Goal: Task Accomplishment & Management: Manage account settings

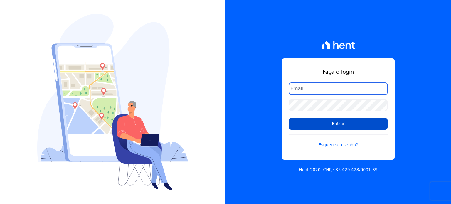
type input "[PERSON_NAME][EMAIL_ADDRESS][DOMAIN_NAME]"
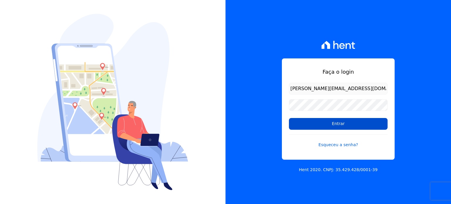
click at [341, 122] on input "Entrar" at bounding box center [338, 124] width 99 height 12
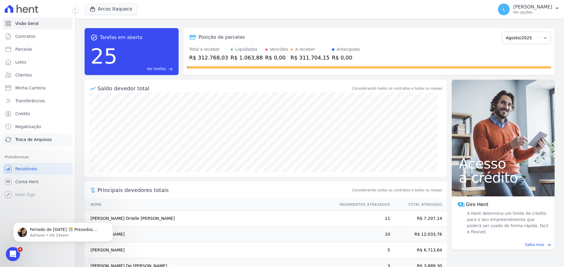
click at [45, 141] on span "Troca de Arquivos" at bounding box center [33, 140] width 36 height 6
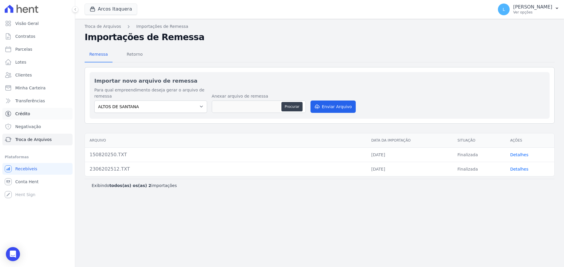
click at [29, 114] on link "Crédito" at bounding box center [37, 114] width 70 height 12
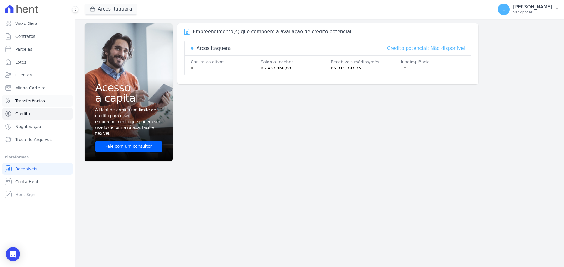
click at [34, 100] on span "Transferências" at bounding box center [30, 101] width 30 height 6
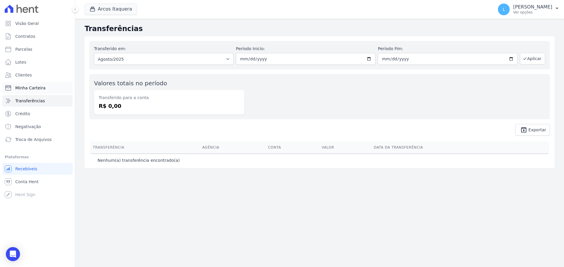
click at [36, 90] on span "Minha Carteira" at bounding box center [30, 88] width 30 height 6
click at [16, 86] on span "Minha Carteira" at bounding box center [30, 88] width 30 height 6
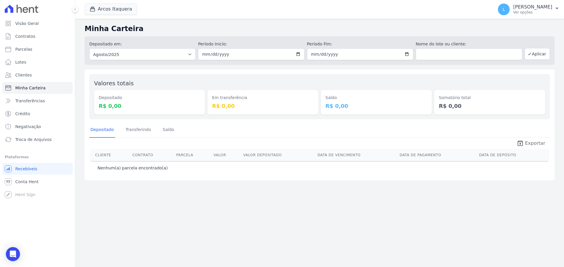
click at [451, 142] on span "Exportar" at bounding box center [535, 143] width 20 height 7
click at [36, 78] on link "Clientes" at bounding box center [37, 75] width 70 height 12
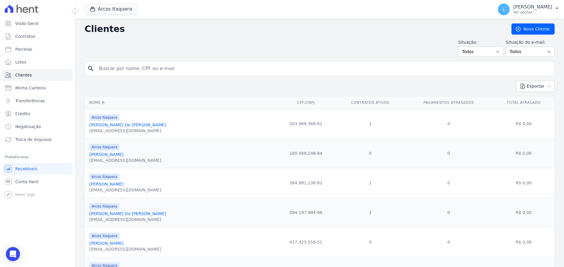
click at [112, 124] on link "Adelino De Jesus Marques" at bounding box center [127, 125] width 77 height 5
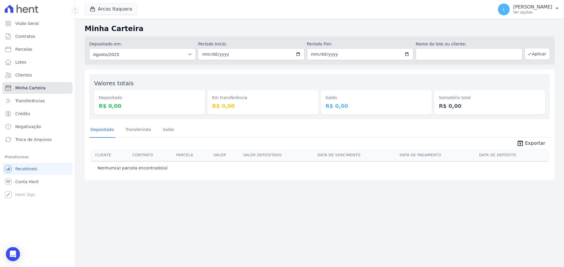
click at [41, 91] on link "Minha Carteira" at bounding box center [37, 88] width 70 height 12
click at [30, 45] on link "Parcelas" at bounding box center [37, 49] width 70 height 12
select select
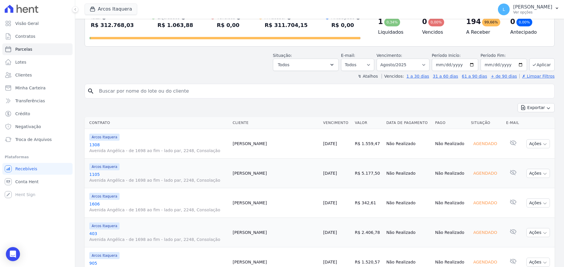
scroll to position [28, 0]
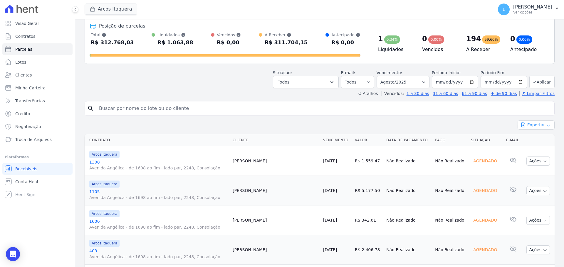
click at [451, 125] on button "Exportar" at bounding box center [535, 125] width 37 height 9
click at [451, 141] on span "Exportar PDF" at bounding box center [535, 139] width 31 height 6
click at [451, 163] on icon "button" at bounding box center [544, 161] width 5 height 5
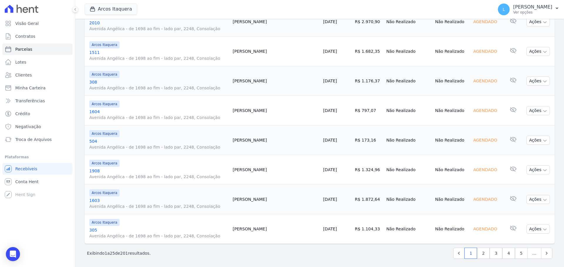
scroll to position [674, 0]
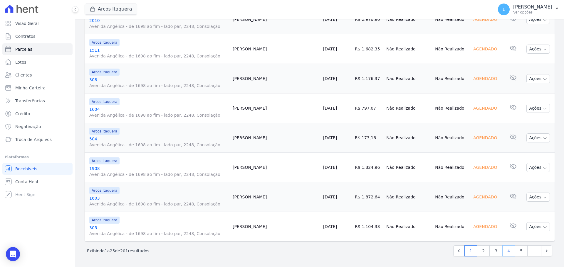
click at [451, 204] on link "4" at bounding box center [508, 251] width 13 height 11
select select
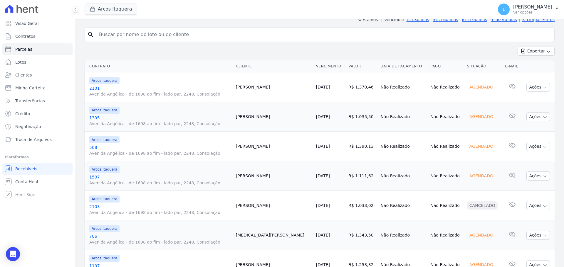
scroll to position [147, 0]
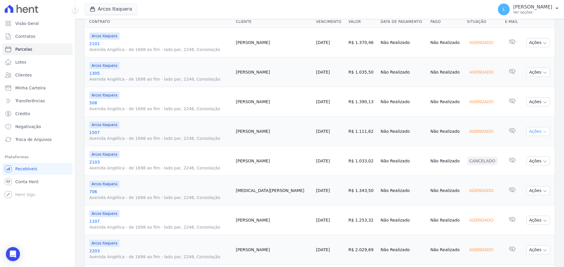
click at [451, 129] on button "Ações" at bounding box center [537, 131] width 23 height 9
click at [451, 158] on link "Antecipar" at bounding box center [535, 156] width 56 height 11
click at [451, 175] on td "Cancelado" at bounding box center [483, 161] width 38 height 30
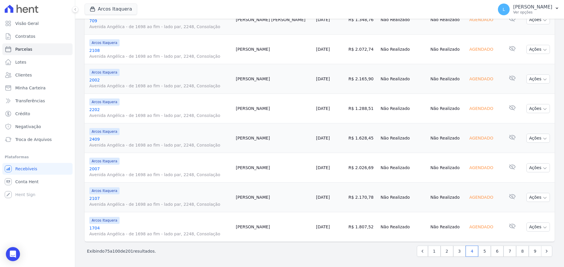
scroll to position [674, 0]
click at [451, 204] on icon "button" at bounding box center [544, 227] width 3 height 1
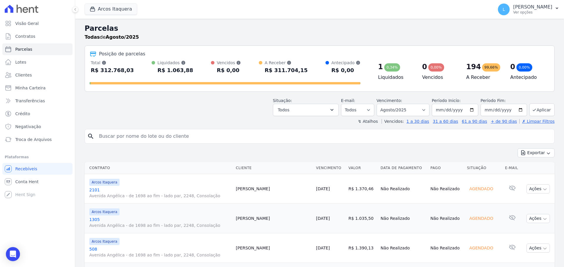
scroll to position [0, 0]
click at [108, 8] on button "Arcos Itaquera" at bounding box center [111, 9] width 53 height 11
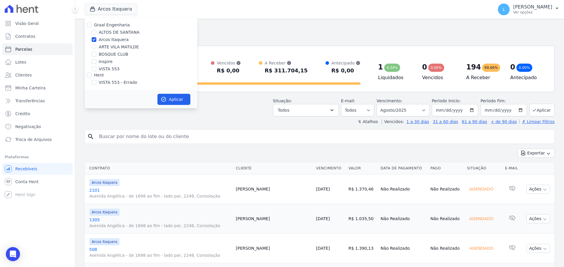
click at [115, 41] on label "Arcos Itaquera" at bounding box center [114, 40] width 30 height 6
click at [96, 41] on input "Arcos Itaquera" at bounding box center [94, 39] width 5 height 5
checkbox input "false"
click at [111, 69] on label "VISTA 553" at bounding box center [109, 69] width 21 height 6
click at [96, 69] on input "VISTA 553" at bounding box center [94, 69] width 5 height 5
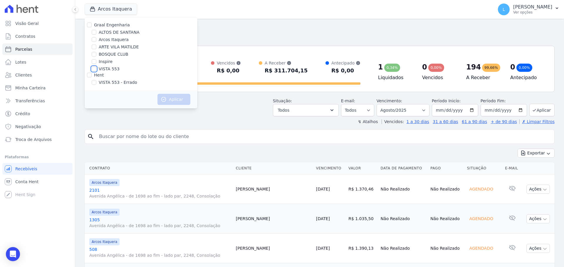
checkbox input "true"
click at [176, 105] on button "Aplicar" at bounding box center [173, 99] width 33 height 11
select select
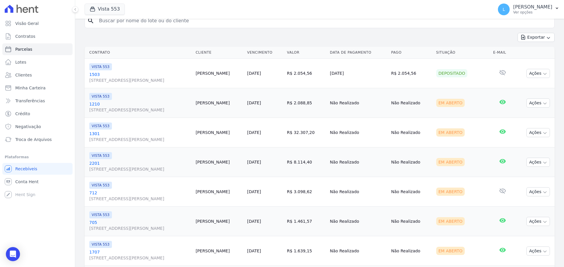
scroll to position [117, 0]
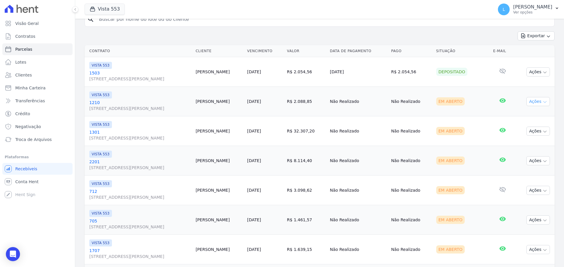
click at [451, 103] on button "Ações" at bounding box center [537, 101] width 23 height 9
click at [451, 114] on link "Ver boleto" at bounding box center [535, 115] width 56 height 11
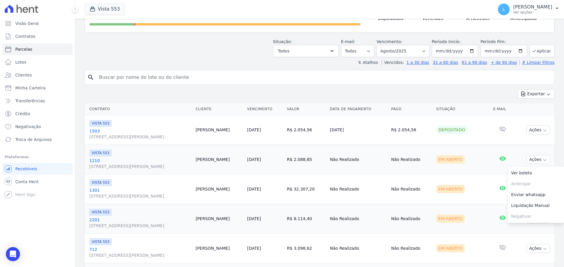
scroll to position [59, 0]
click at [451, 90] on div "Exportar Exportar PDF Exportar CSV" at bounding box center [320, 97] width 470 height 14
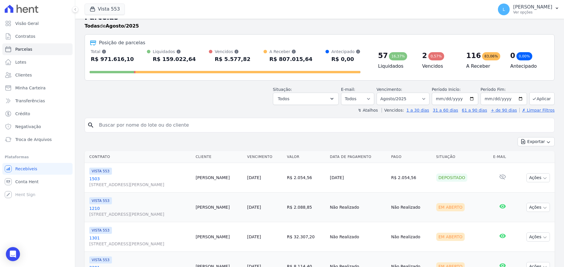
scroll to position [0, 0]
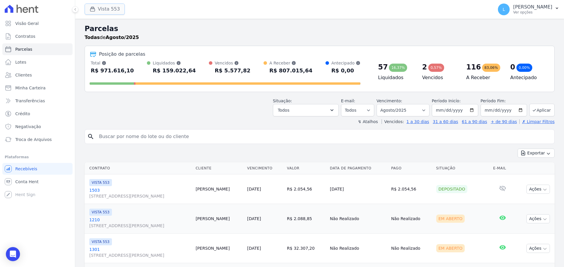
click at [116, 11] on button "Vista 553" at bounding box center [105, 9] width 40 height 11
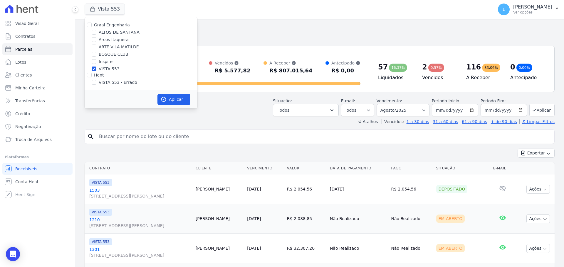
click at [235, 33] on h2 "Parcelas" at bounding box center [320, 28] width 470 height 11
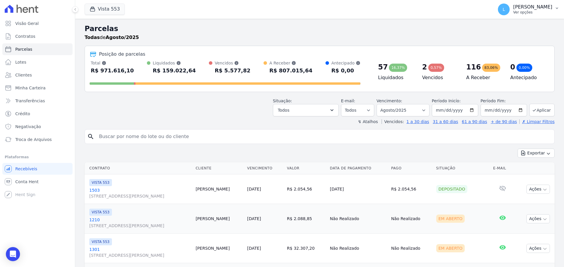
click at [451, 11] on p "Ver opções" at bounding box center [532, 12] width 39 height 5
click at [451, 38] on link "Faturas" at bounding box center [525, 38] width 75 height 11
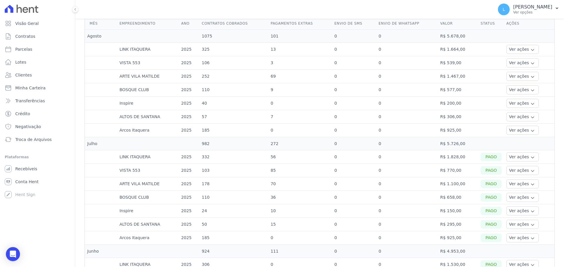
scroll to position [147, 0]
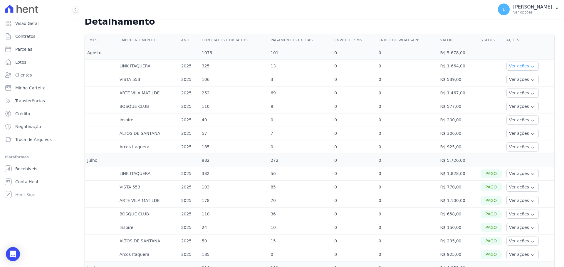
click at [451, 65] on button "Ver ações" at bounding box center [522, 66] width 32 height 9
click at [451, 75] on link "Ver detalhes" at bounding box center [521, 75] width 26 height 6
